Goal: Transaction & Acquisition: Purchase product/service

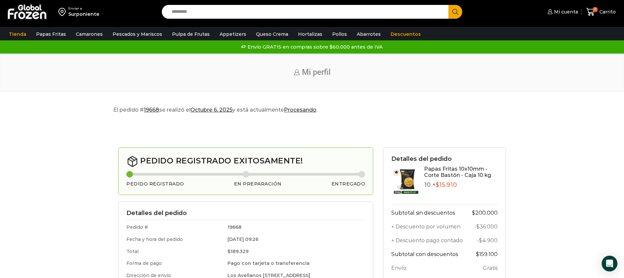
click at [537, 90] on div "Inicio Mi perfil" at bounding box center [312, 72] width 624 height 38
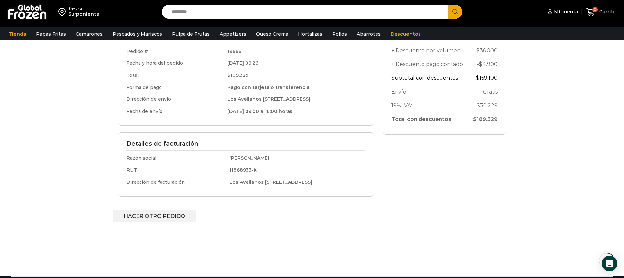
scroll to position [166, 0]
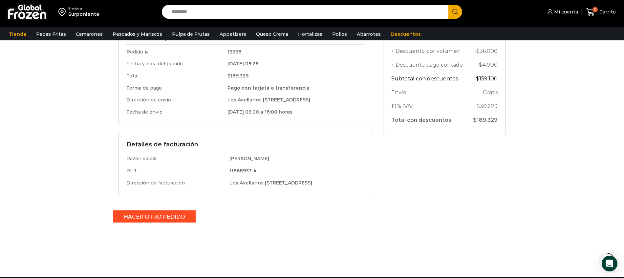
click at [171, 216] on link "Hacer otro pedido" at bounding box center [154, 216] width 82 height 12
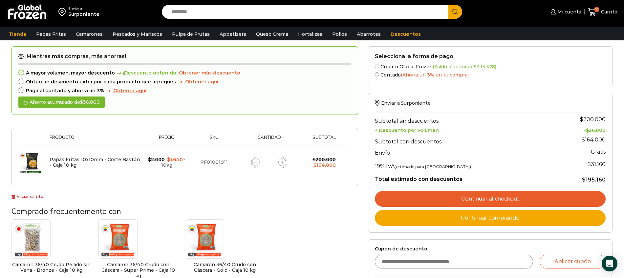
scroll to position [43, 0]
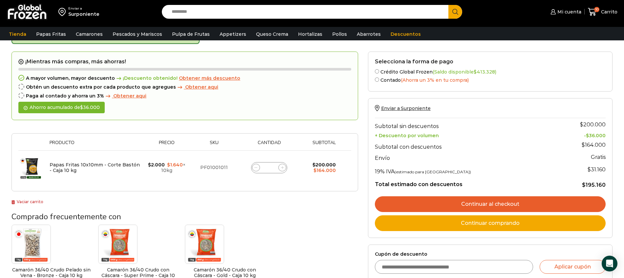
click at [256, 167] on icon at bounding box center [255, 167] width 3 height 3
type input "*"
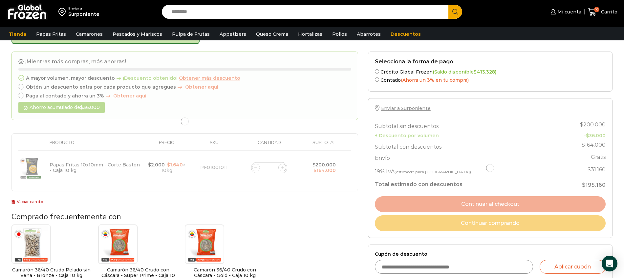
drag, startPoint x: 256, startPoint y: 167, endPoint x: 236, endPoint y: 110, distance: 60.2
click at [236, 110] on div at bounding box center [184, 122] width 346 height 140
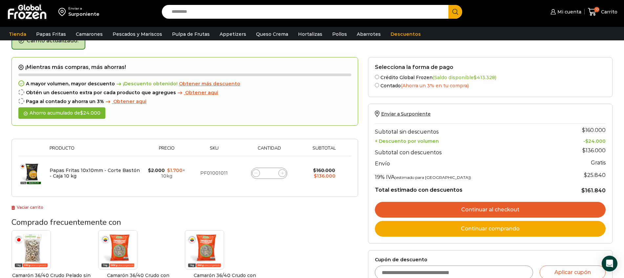
scroll to position [37, 0]
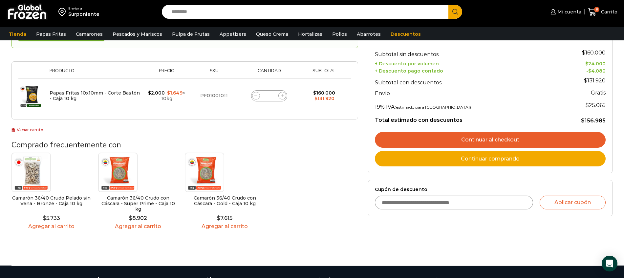
scroll to position [114, 0]
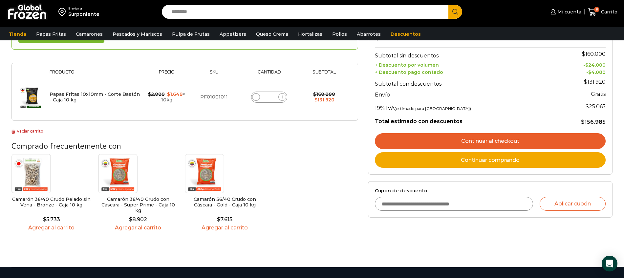
click at [506, 142] on link "Continuar al checkout" at bounding box center [490, 141] width 231 height 16
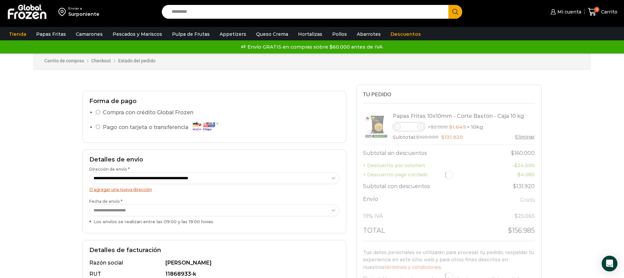
select select "*"
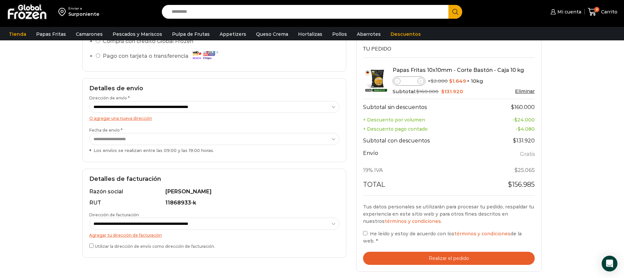
scroll to position [76, 0]
click at [450, 253] on button "Realizar el pedido" at bounding box center [449, 258] width 172 height 13
